Goal: Entertainment & Leisure: Consume media (video, audio)

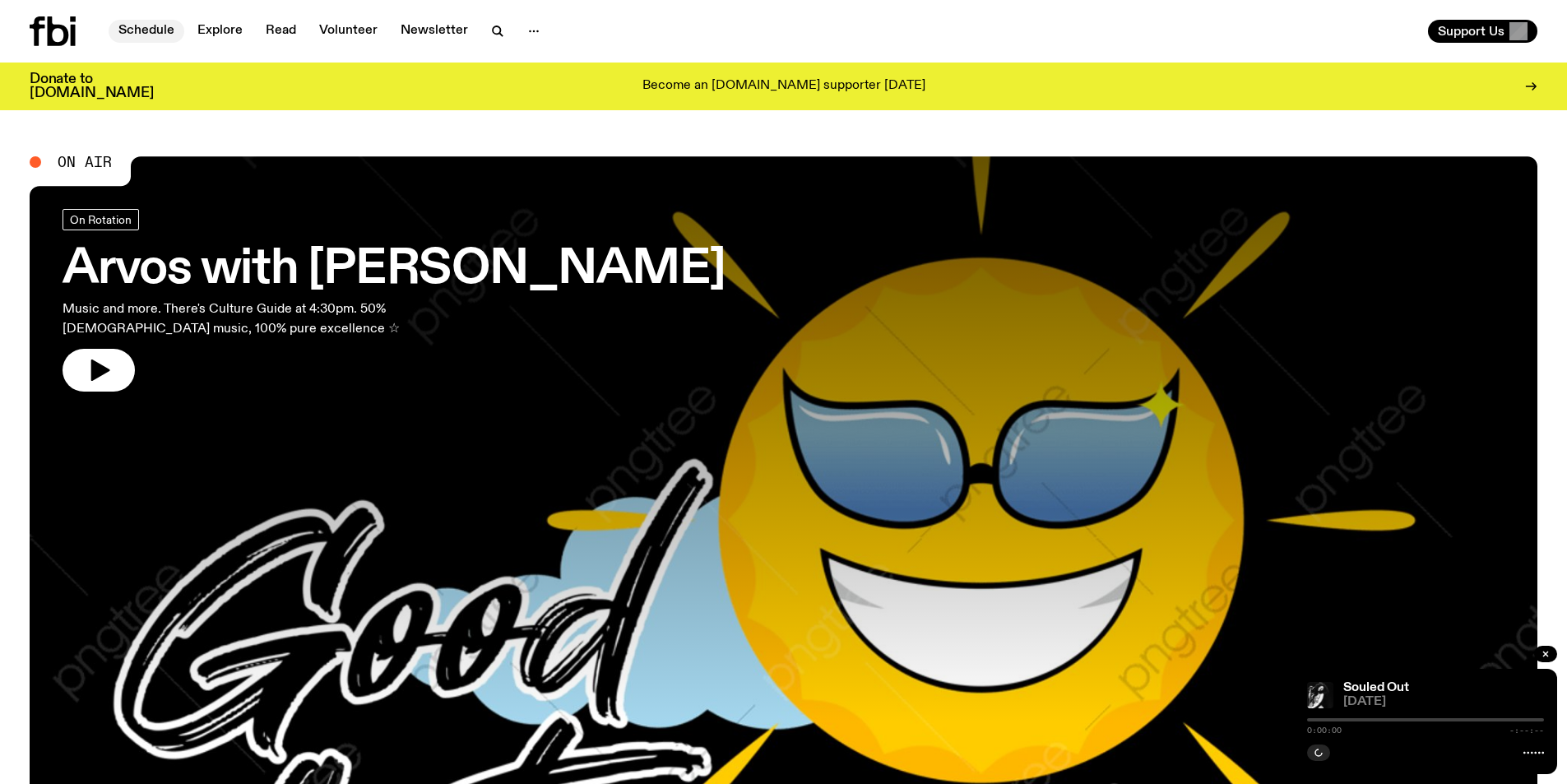
click at [143, 29] on link "Schedule" at bounding box center [146, 32] width 76 height 23
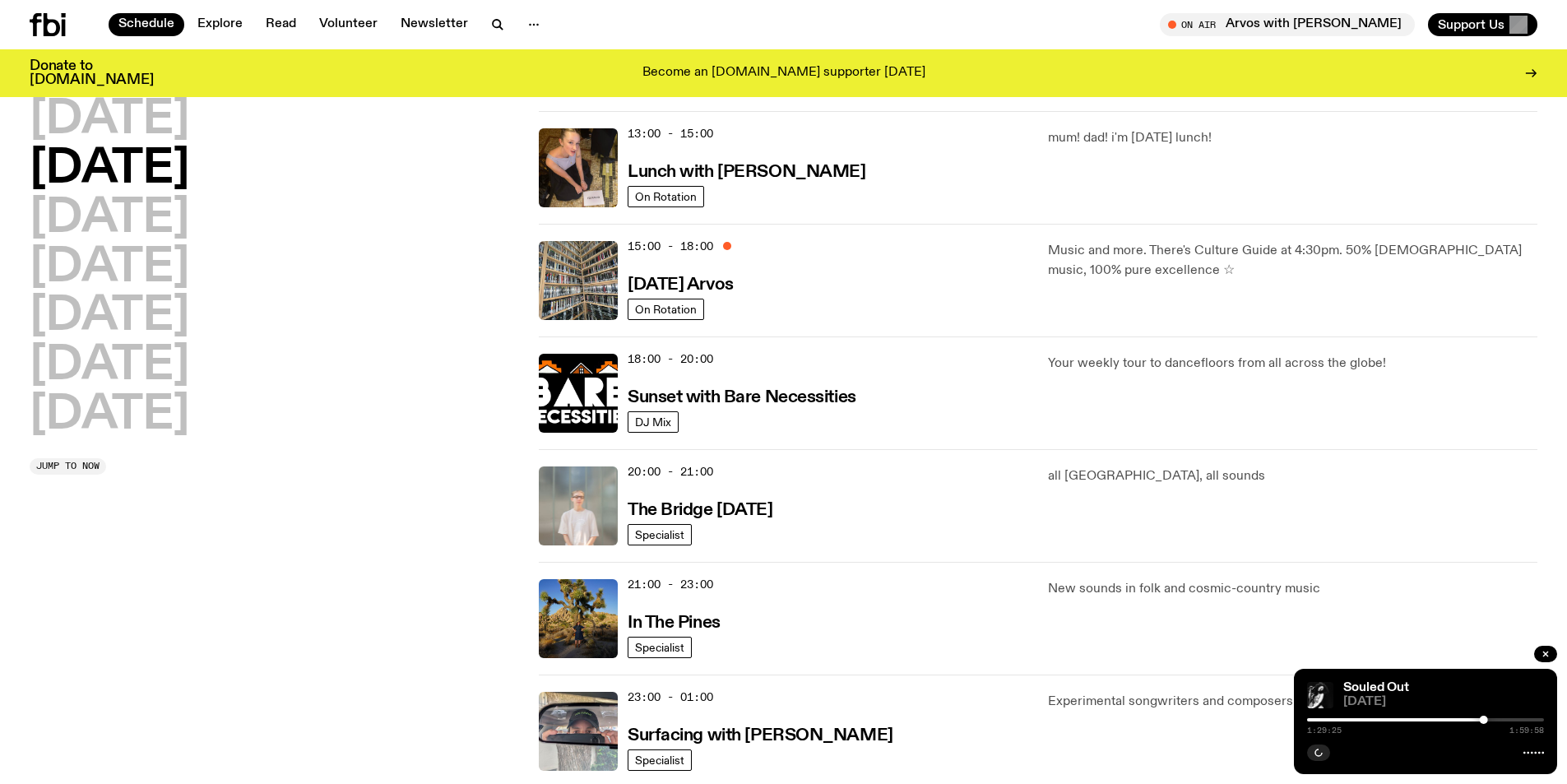
scroll to position [481, 0]
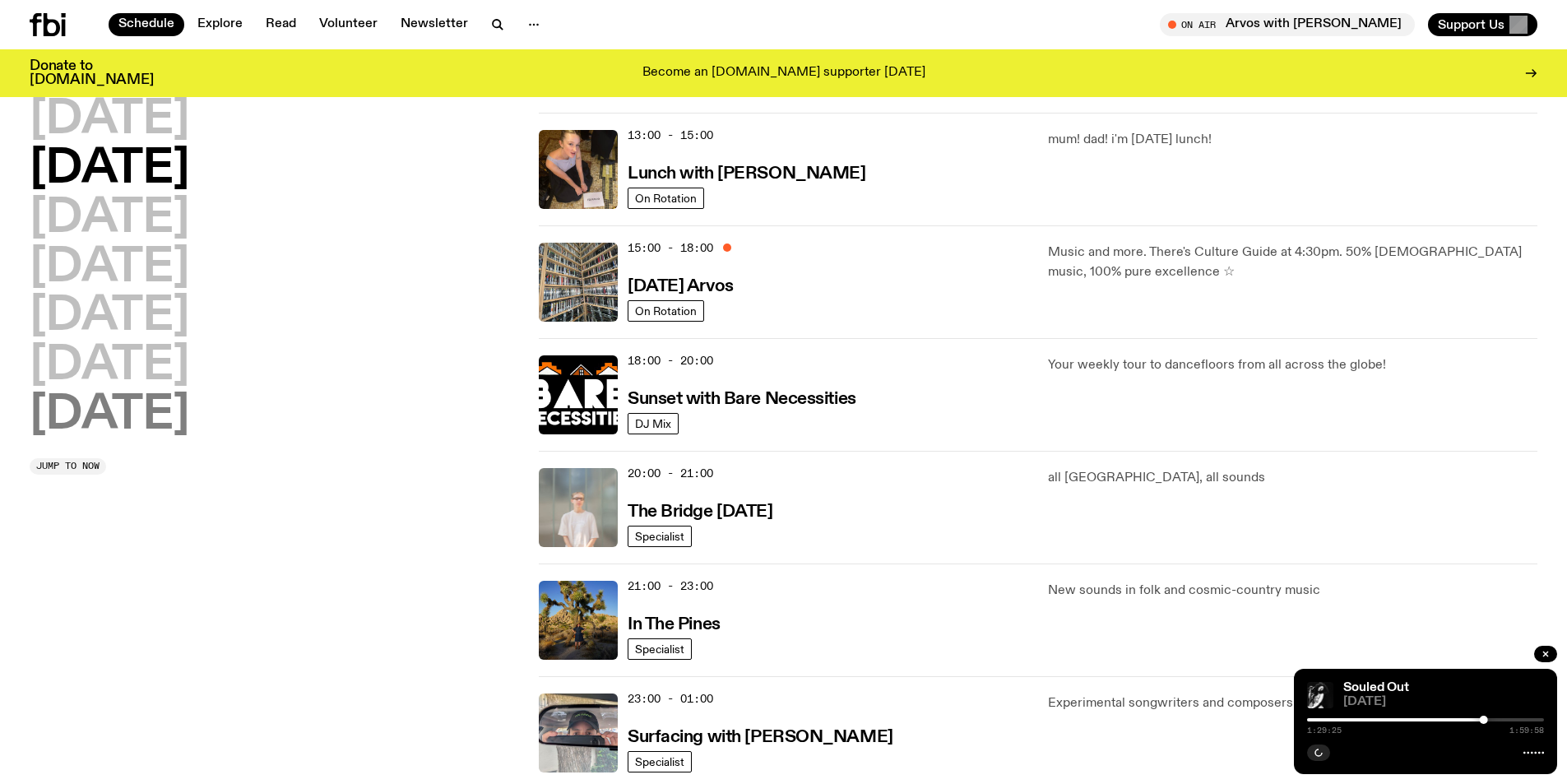
click at [139, 412] on h2 "[DATE]" at bounding box center [110, 416] width 159 height 46
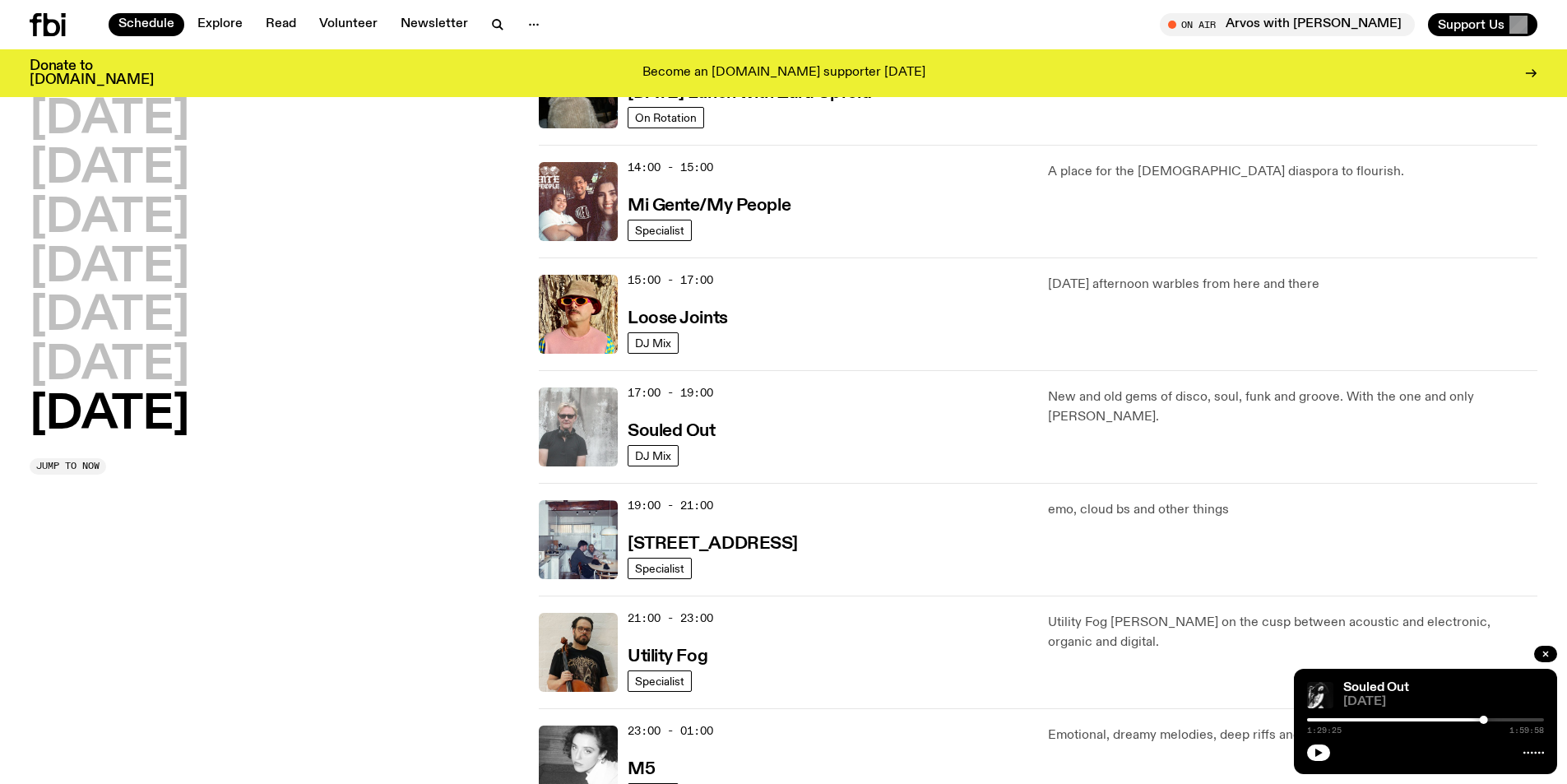
scroll to position [786, 0]
click at [583, 427] on img at bounding box center [578, 427] width 79 height 79
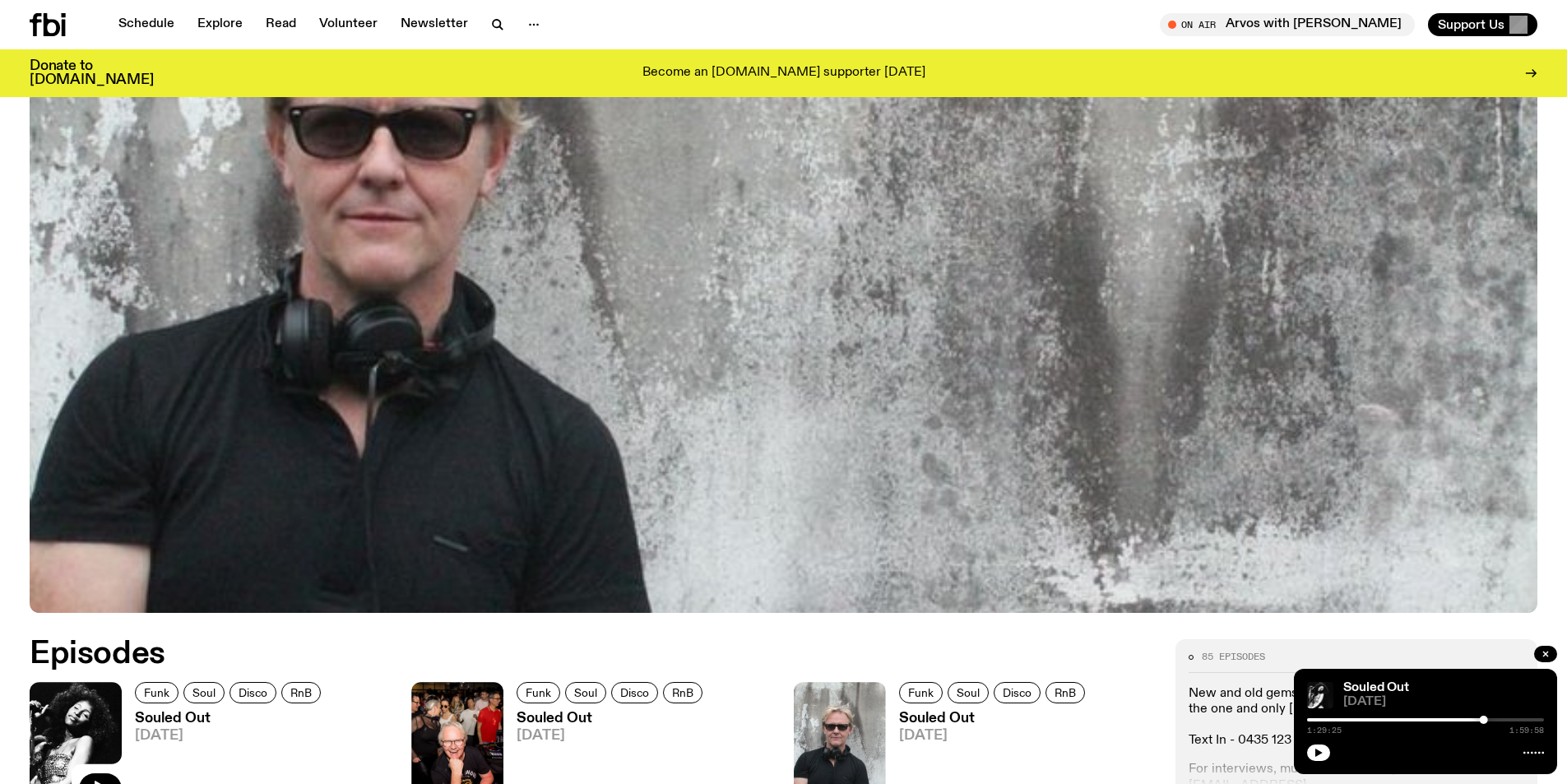
scroll to position [480, 0]
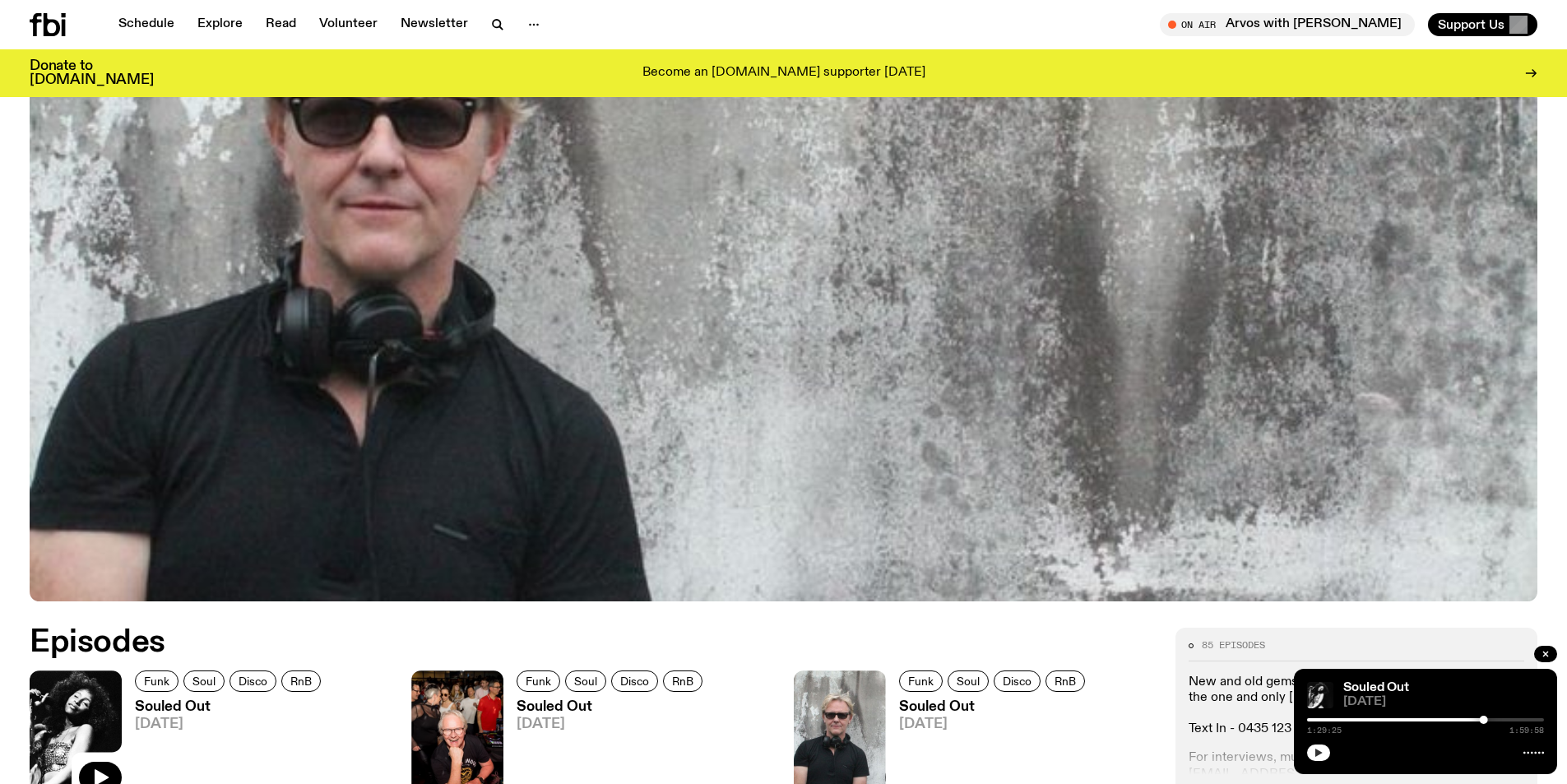
click at [1321, 745] on button "button" at bounding box center [1319, 752] width 23 height 17
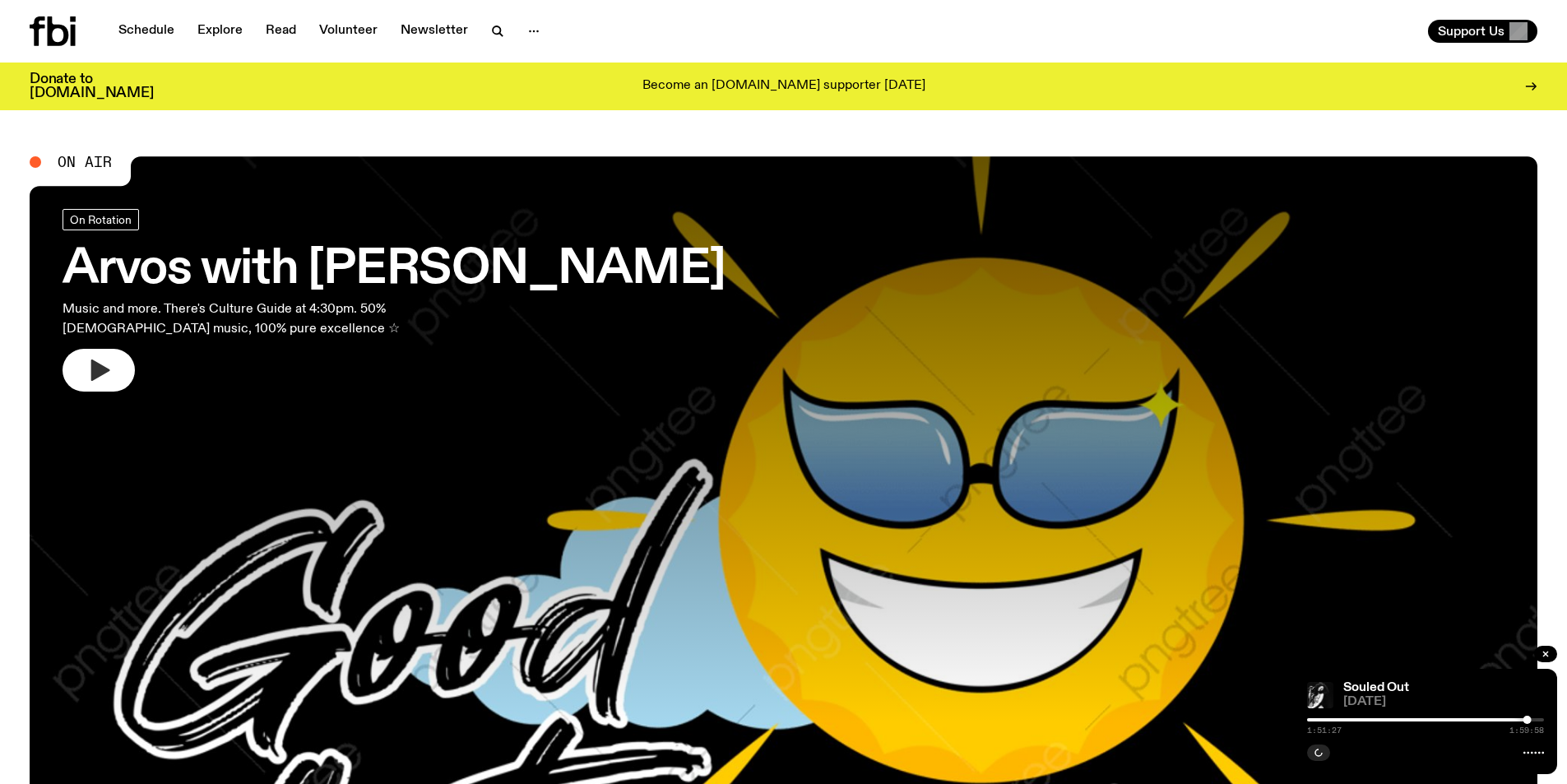
click at [88, 373] on icon "button" at bounding box center [99, 370] width 27 height 27
click at [167, 27] on link "Schedule" at bounding box center [146, 32] width 76 height 23
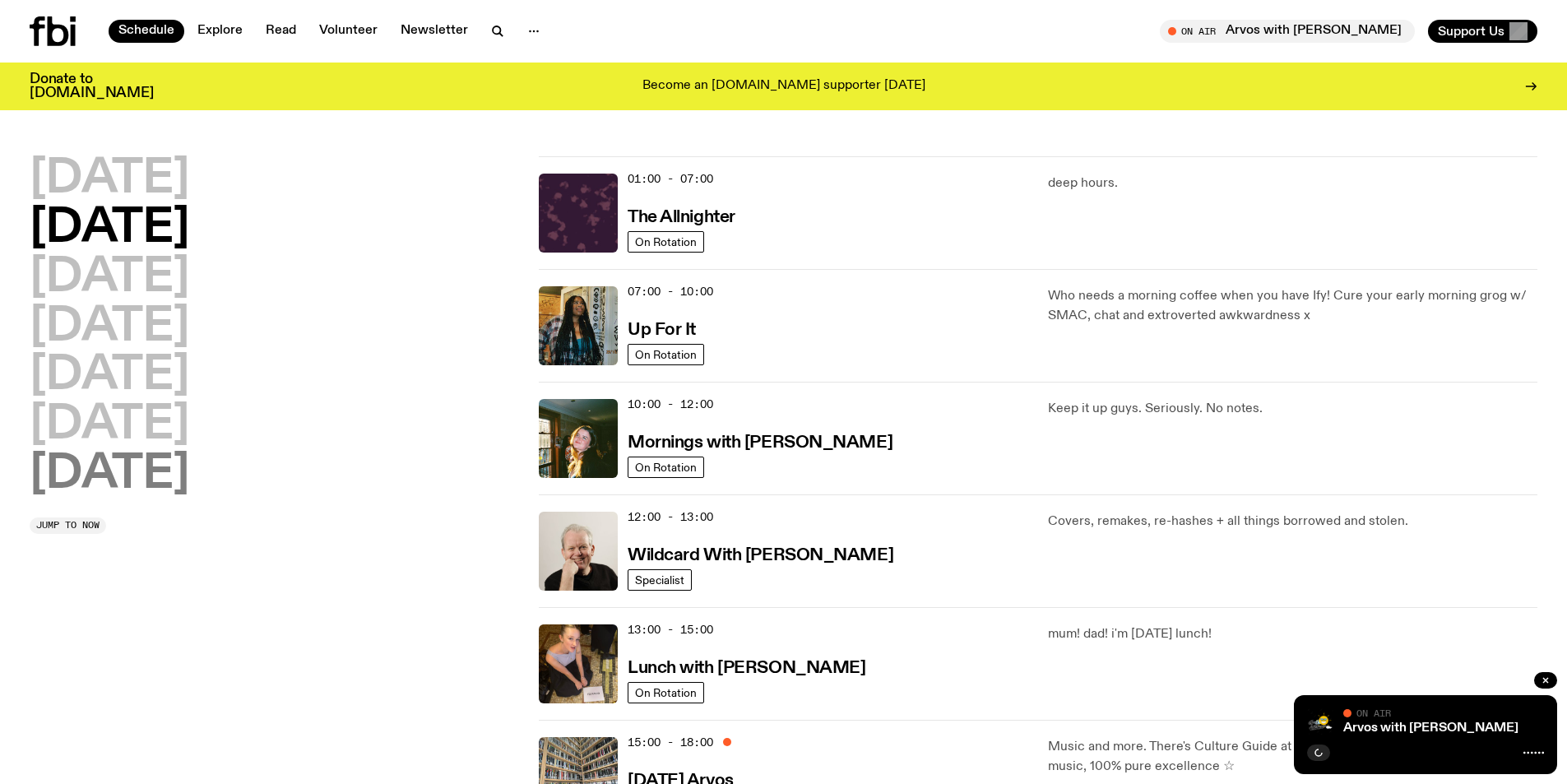
click at [111, 475] on h2 "[DATE]" at bounding box center [110, 475] width 159 height 46
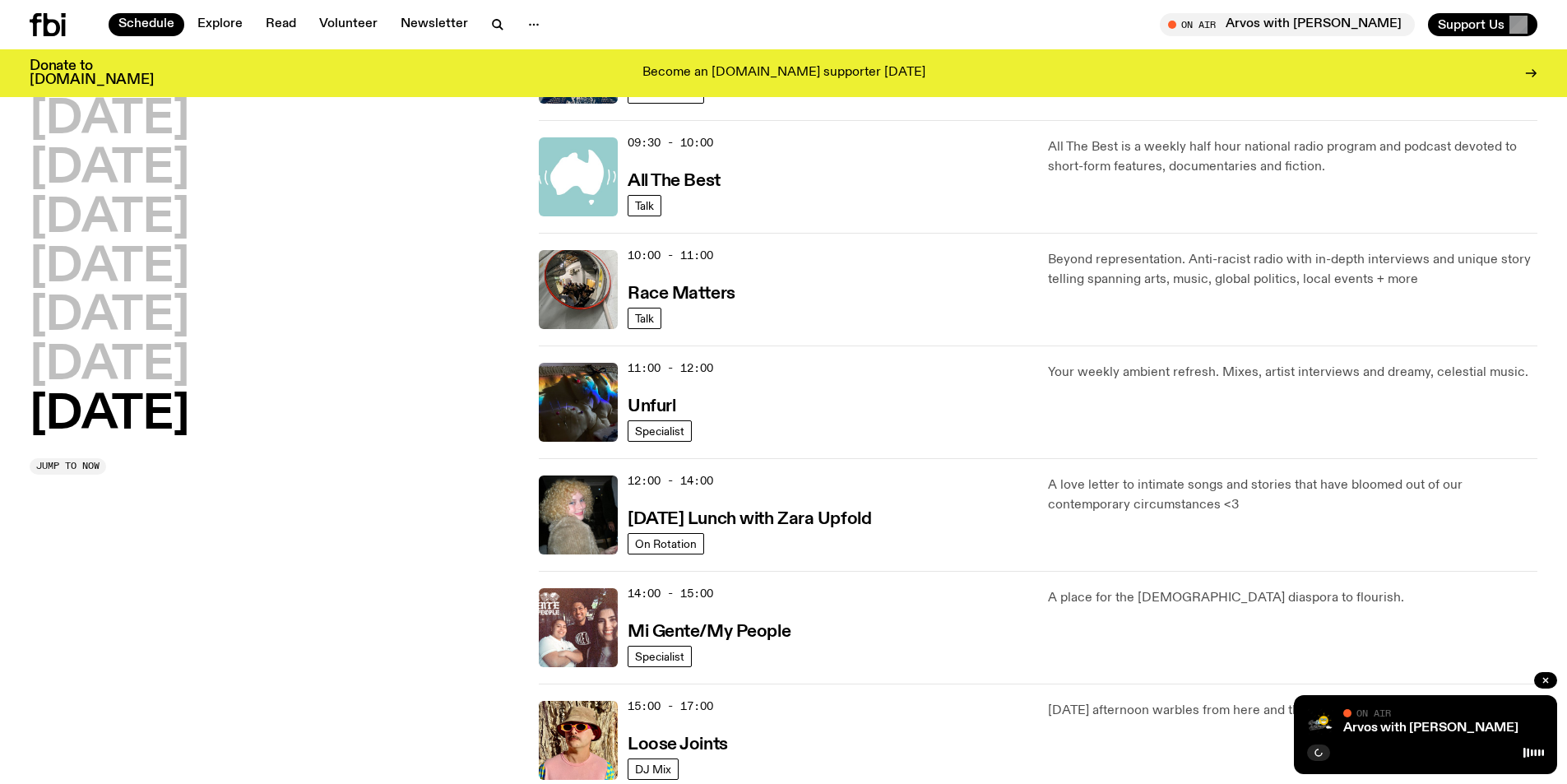
scroll to position [539, 0]
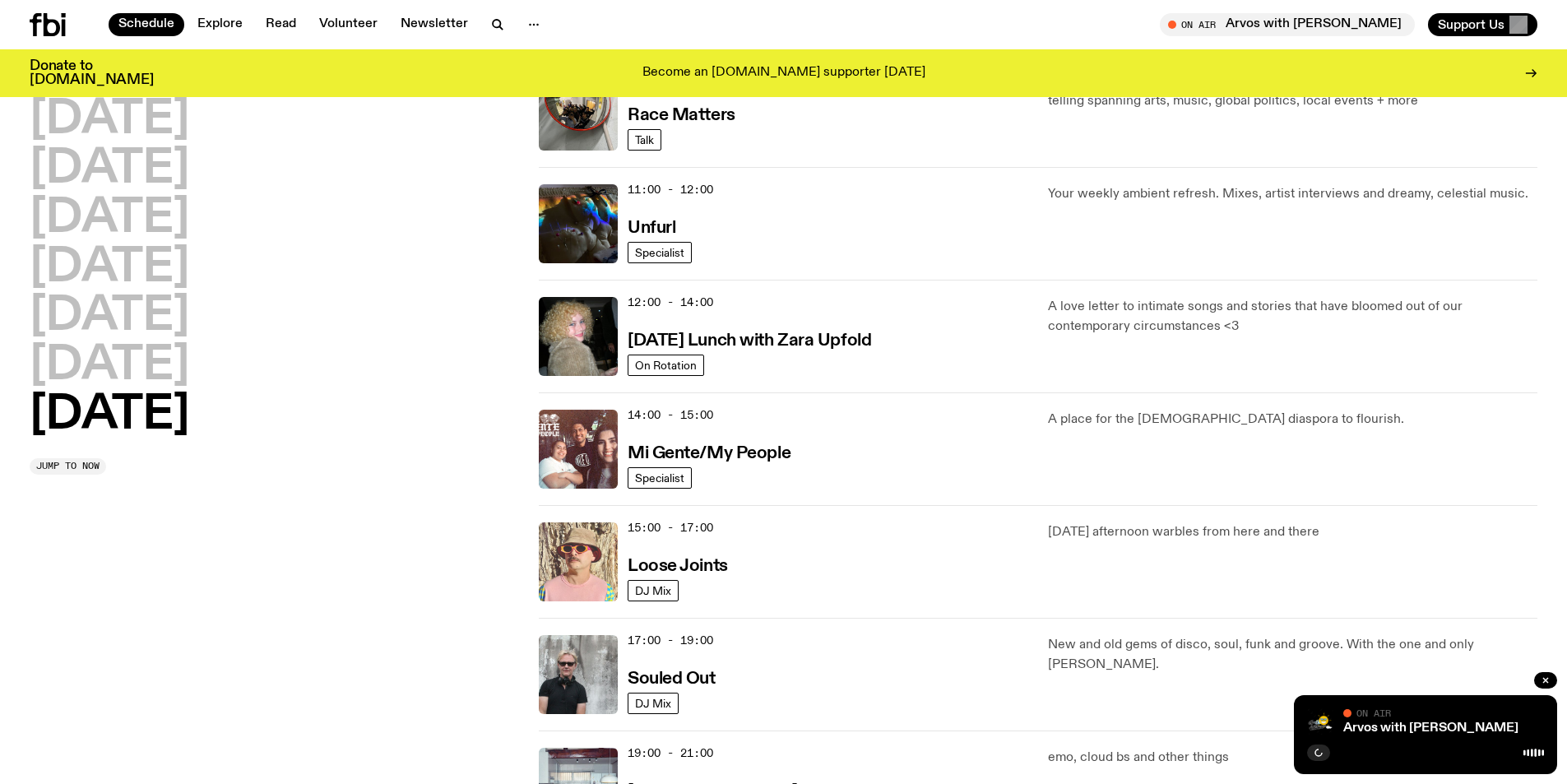
click at [565, 565] on img at bounding box center [578, 561] width 79 height 79
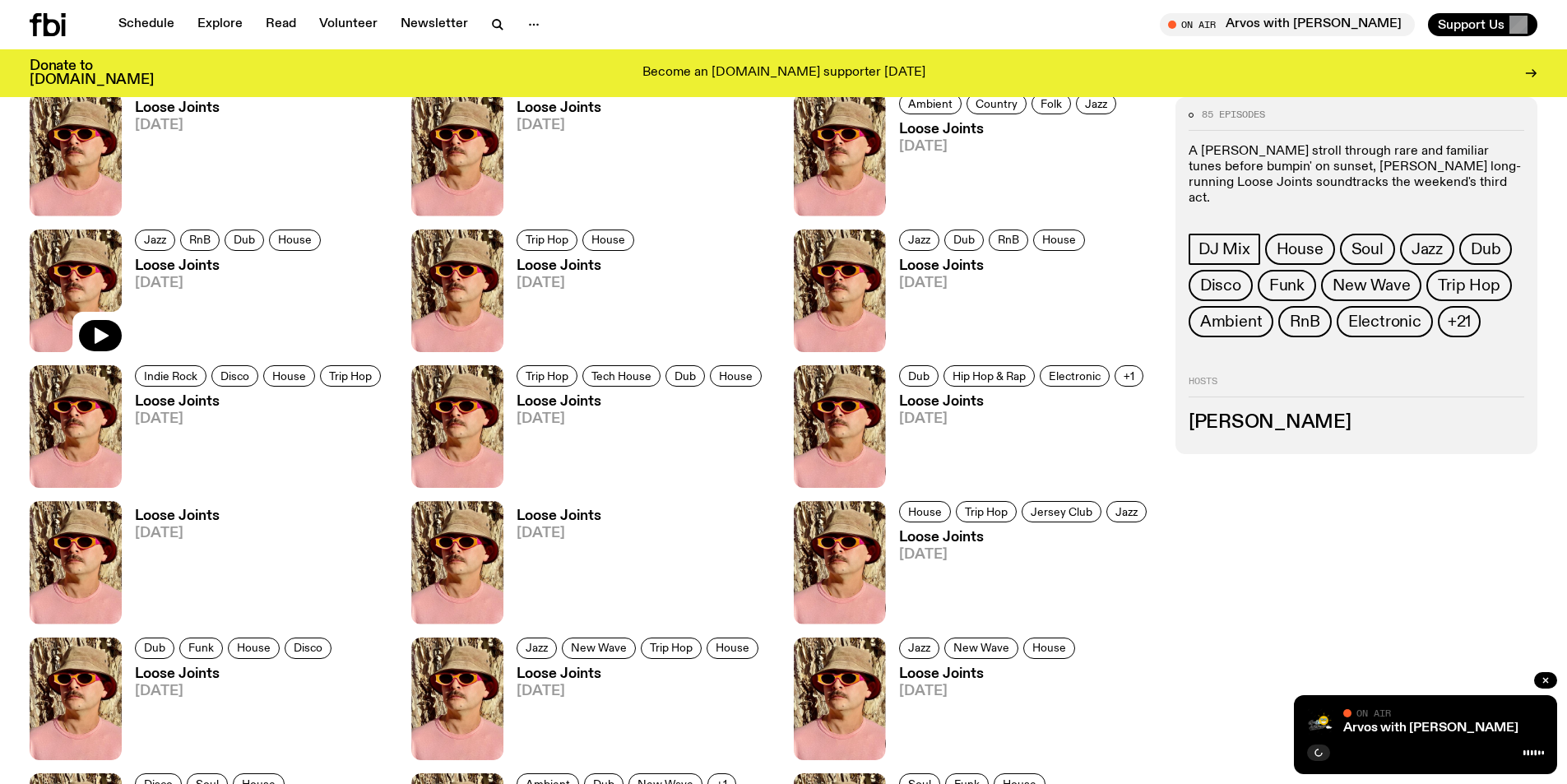
scroll to position [1059, 0]
click at [105, 335] on icon "button" at bounding box center [101, 335] width 14 height 17
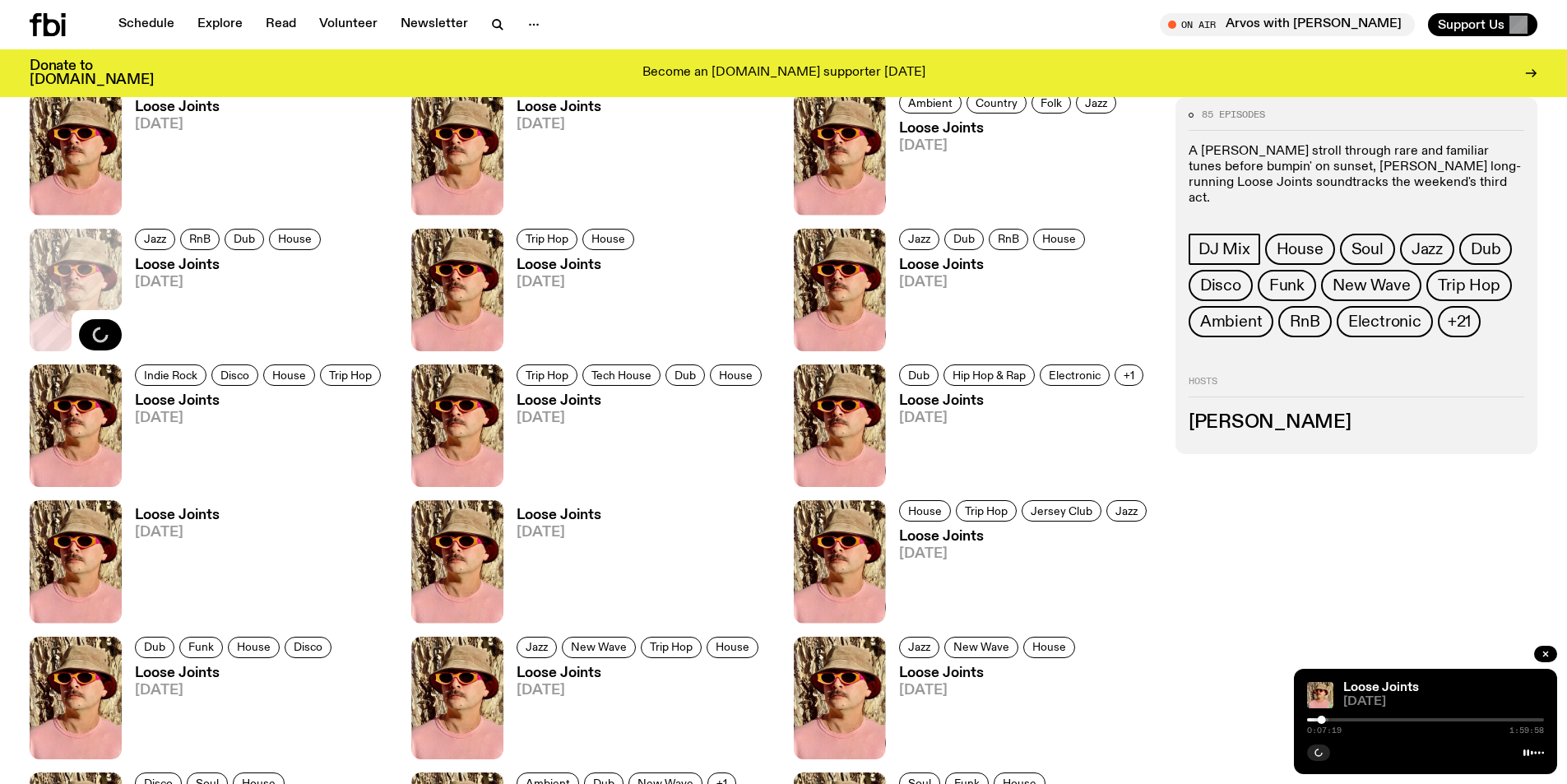
scroll to position [811, 0]
